Goal: Information Seeking & Learning: Learn about a topic

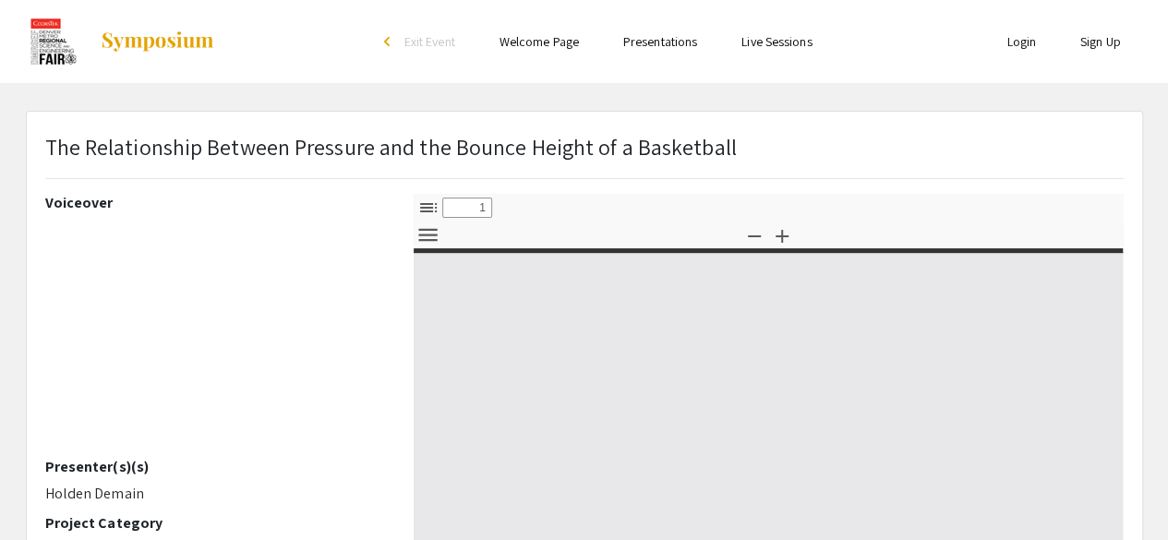
select select "custom"
type input "0"
select select "custom"
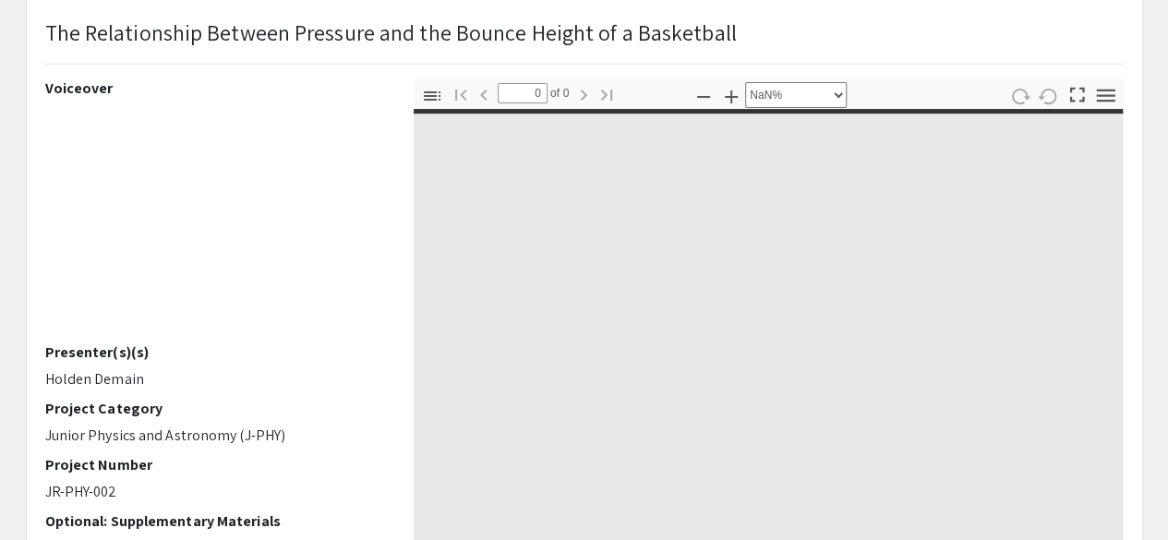
scroll to position [118, 0]
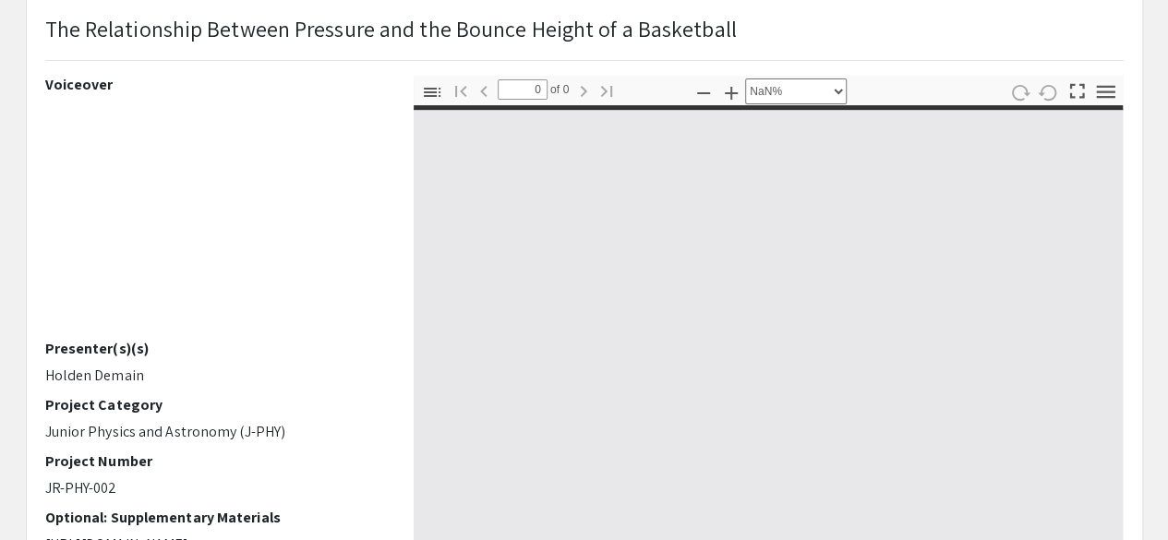
type input "1"
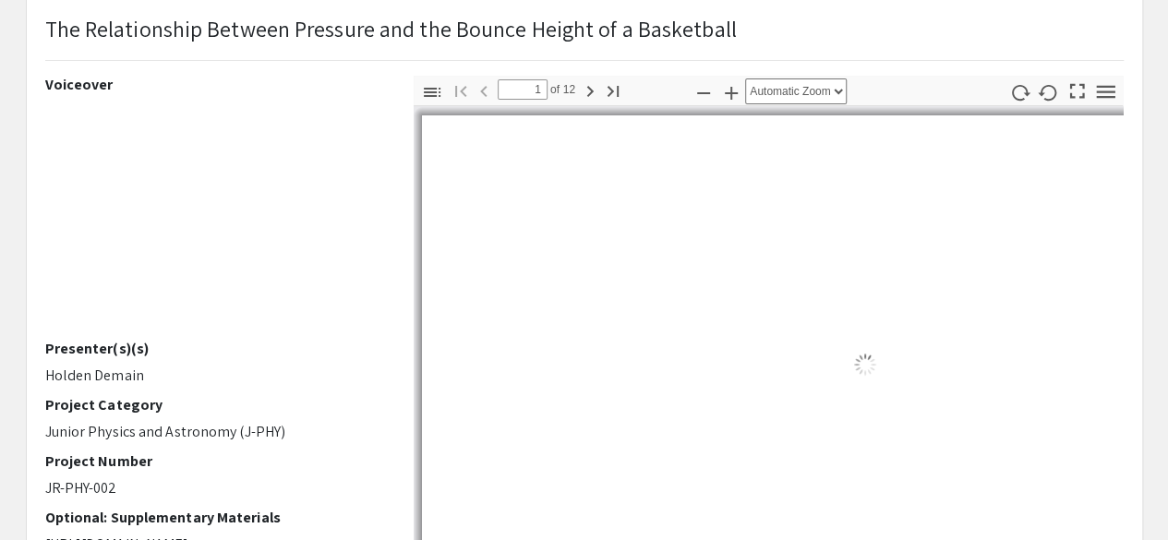
select select "auto"
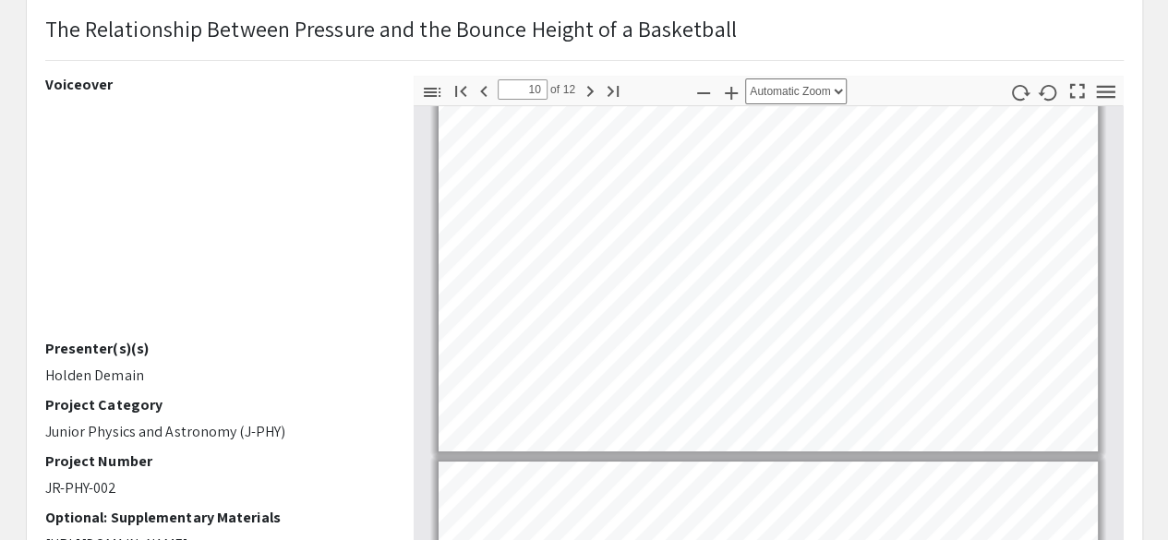
scroll to position [3459, 0]
type input "11"
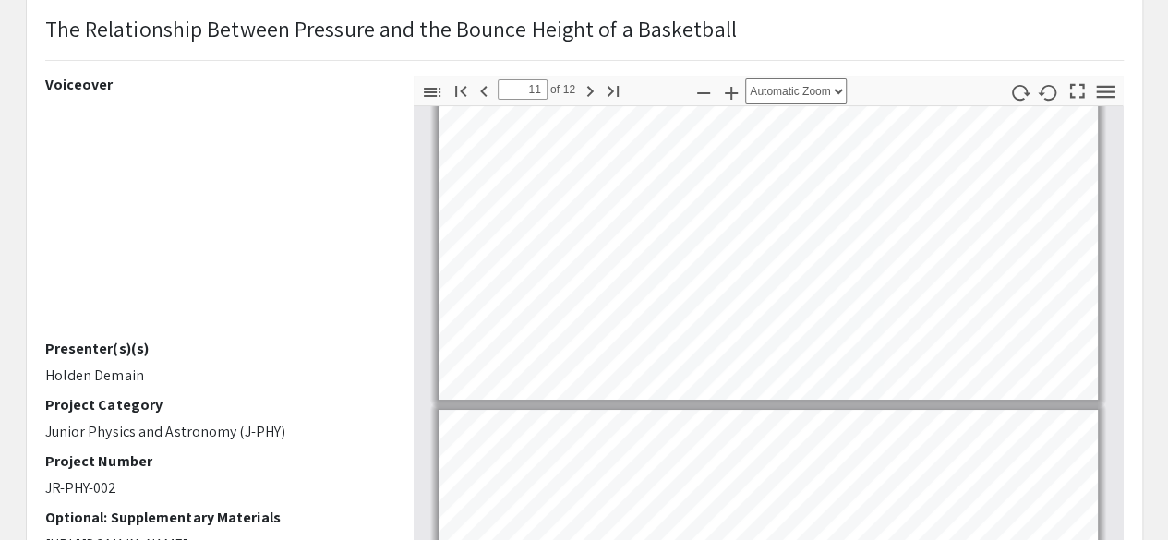
scroll to position [3511, 0]
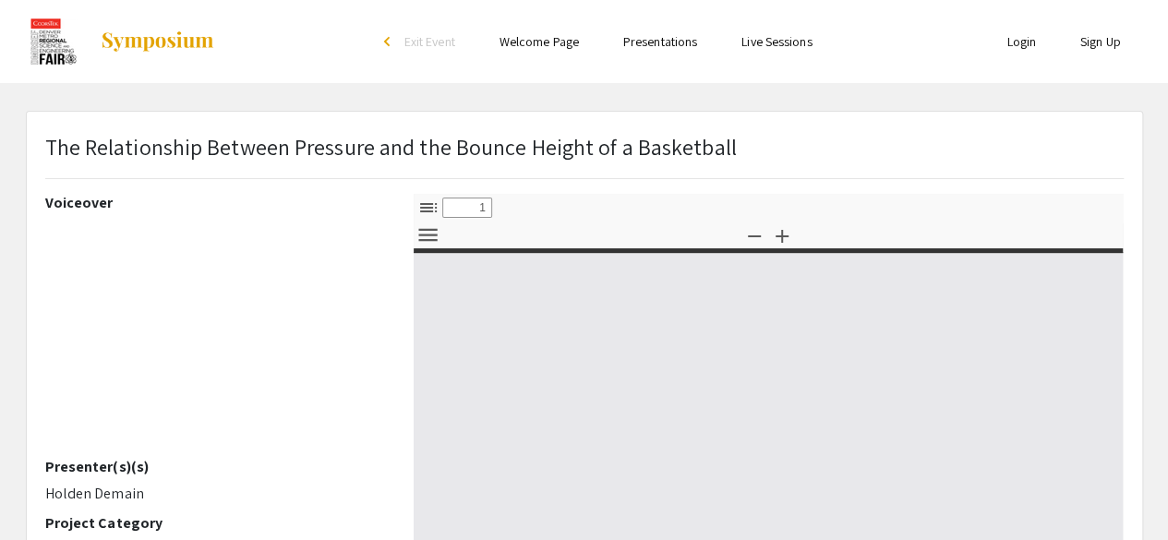
select select "custom"
type input "0"
select select "custom"
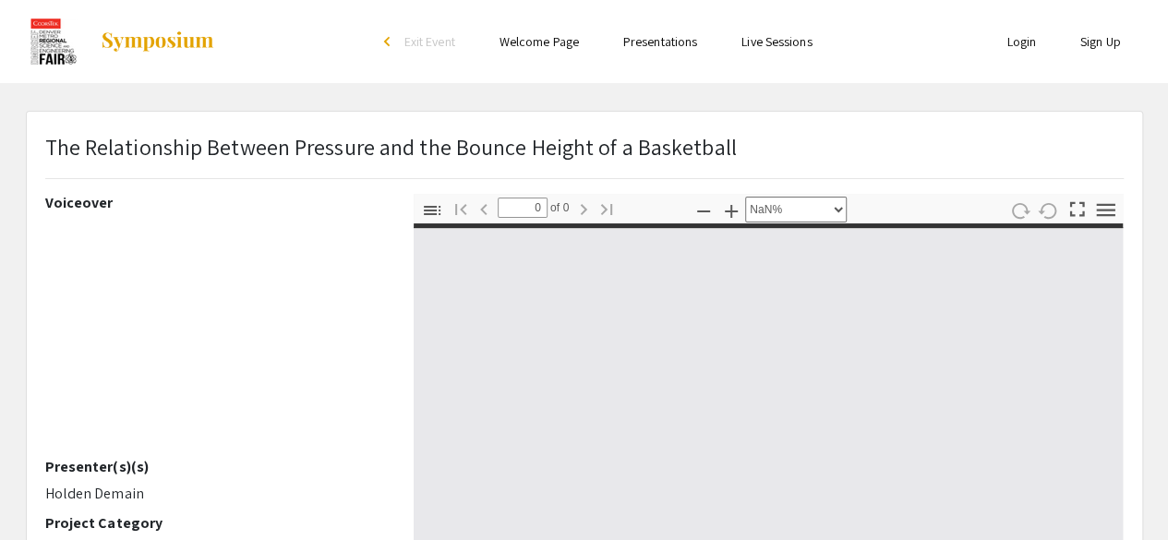
type input "1"
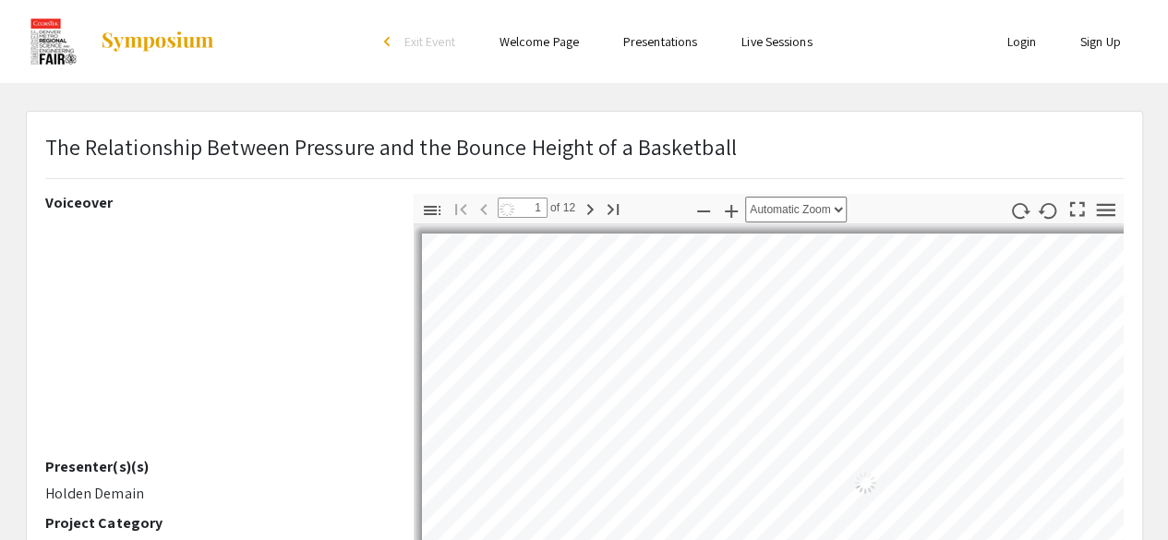
select select "auto"
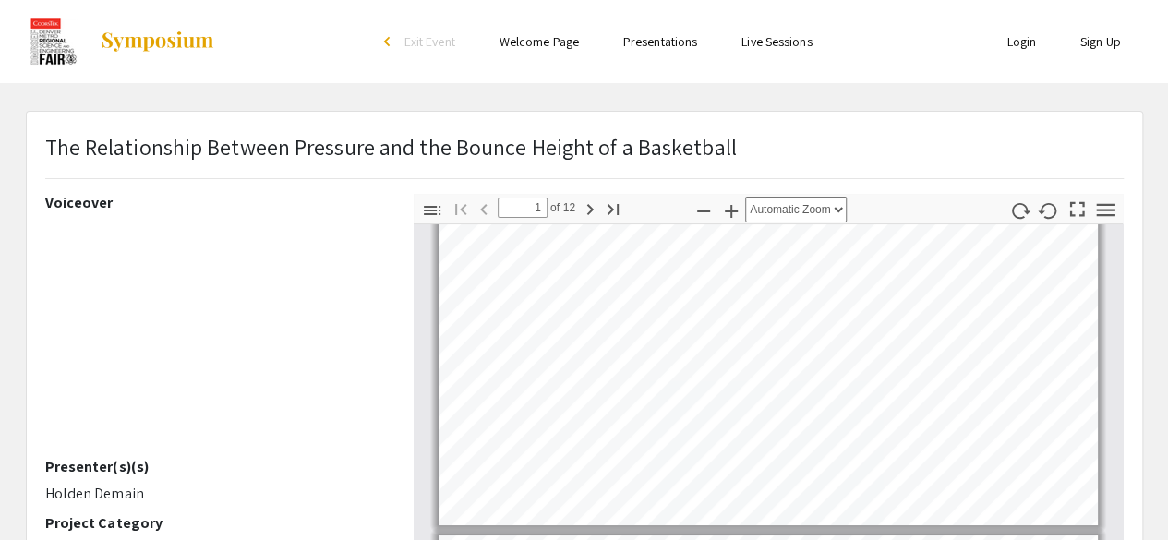
type input "2"
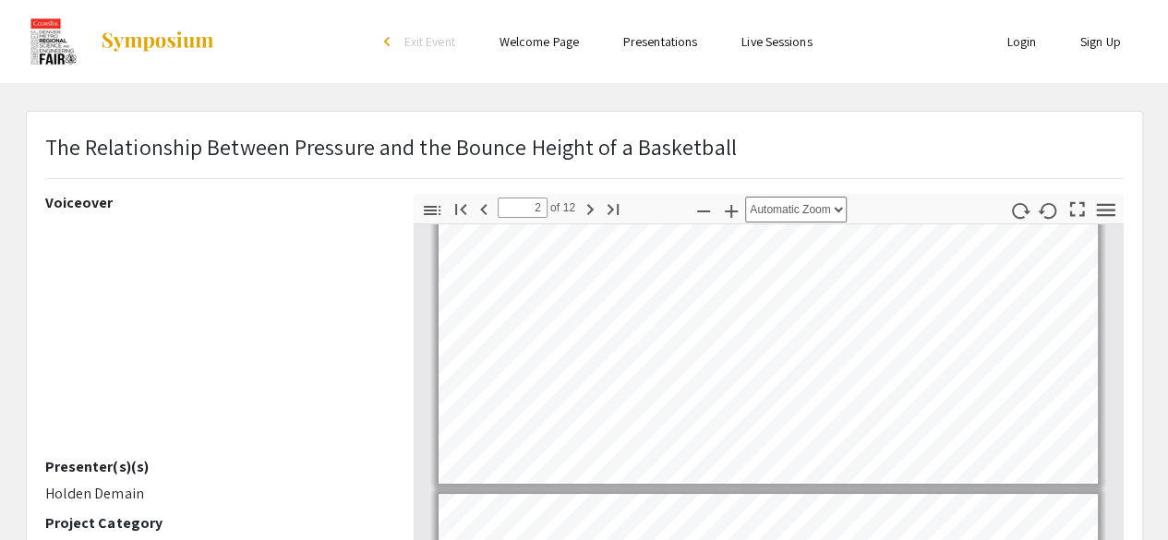
scroll to position [122, 0]
